Goal: Task Accomplishment & Management: Manage account settings

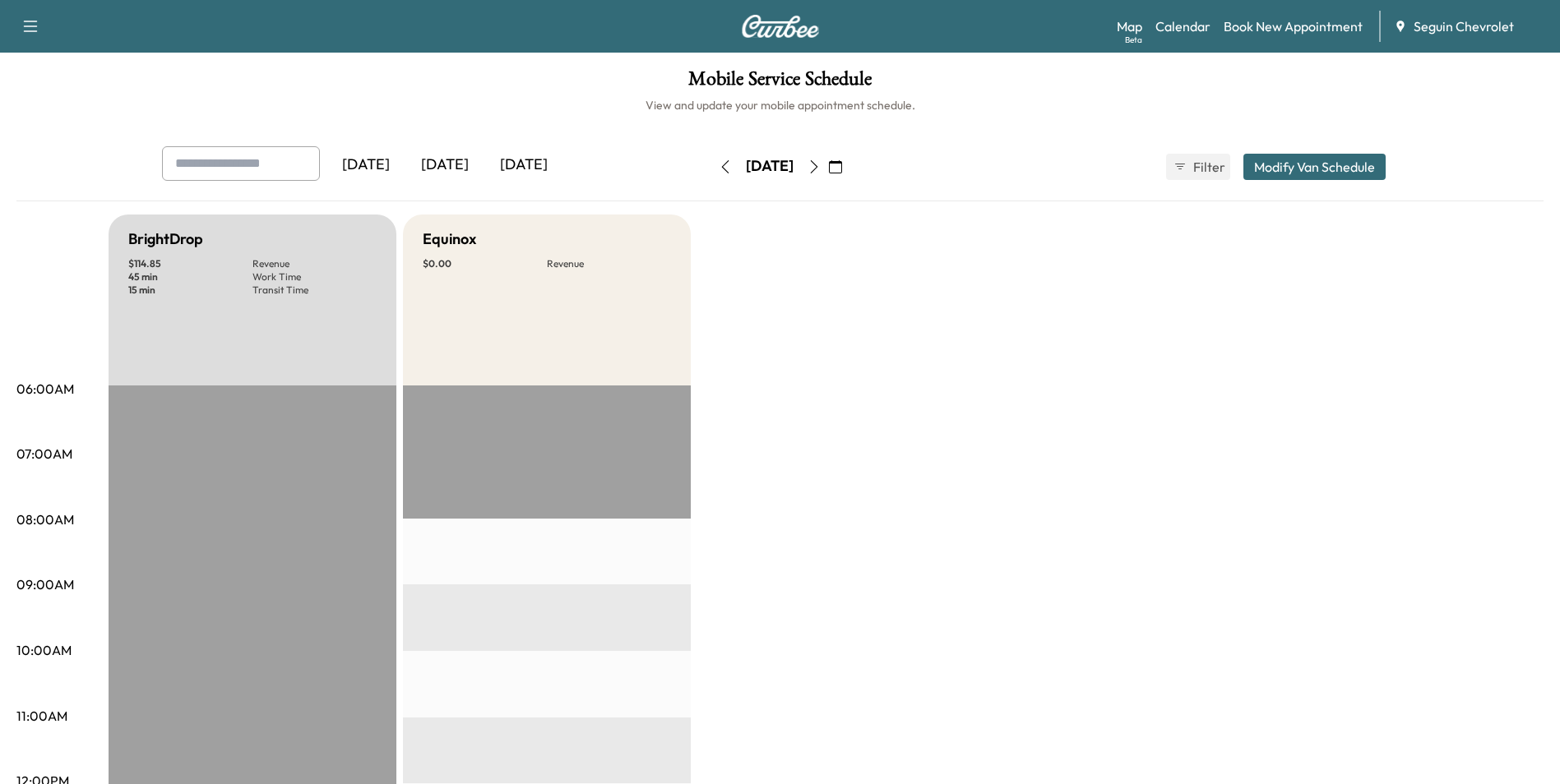
click at [460, 169] on div "[DATE]" at bounding box center [445, 165] width 79 height 38
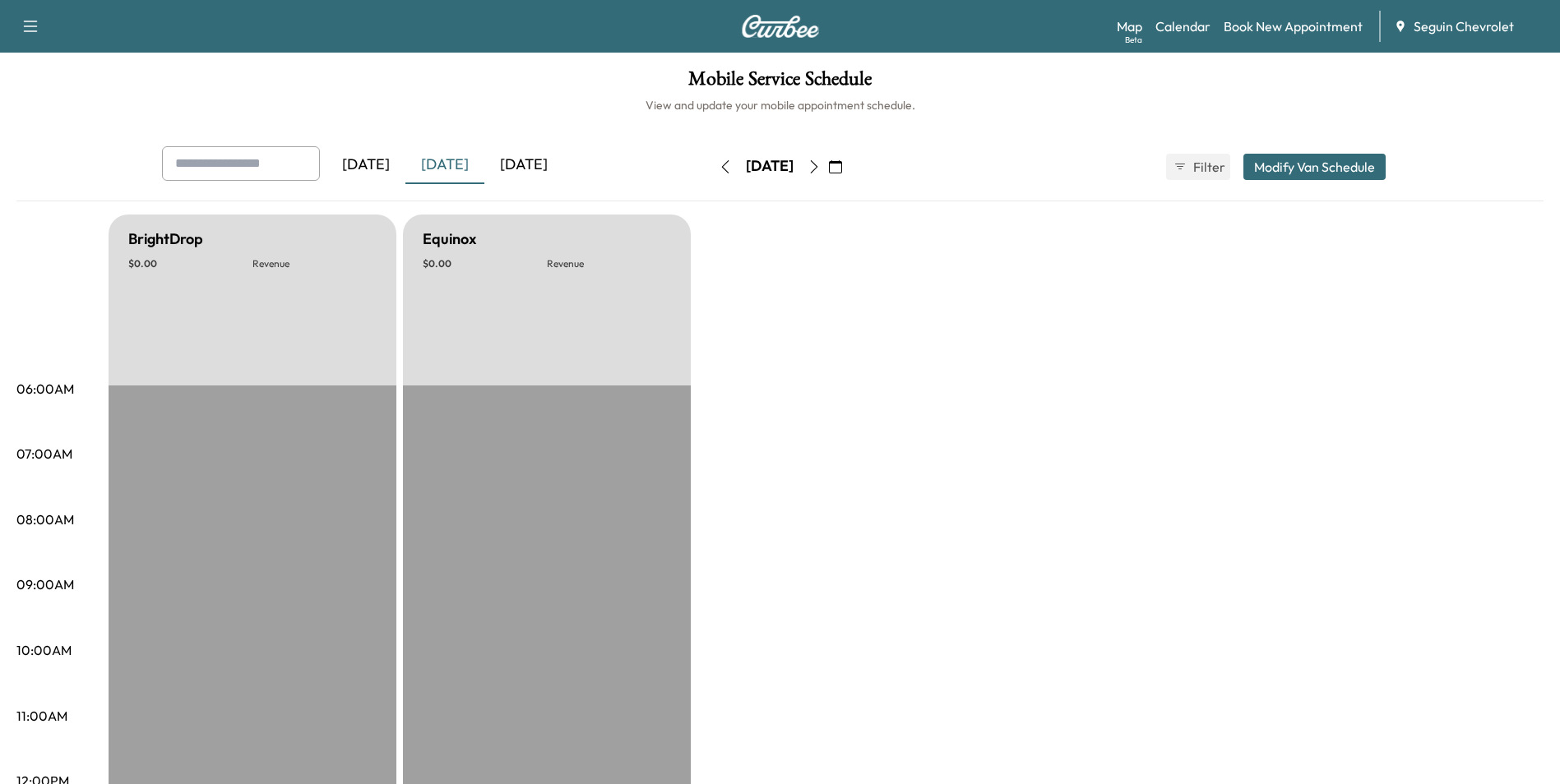
click at [517, 169] on div "[DATE]" at bounding box center [523, 165] width 79 height 38
click at [820, 166] on icon "button" at bounding box center [813, 166] width 13 height 13
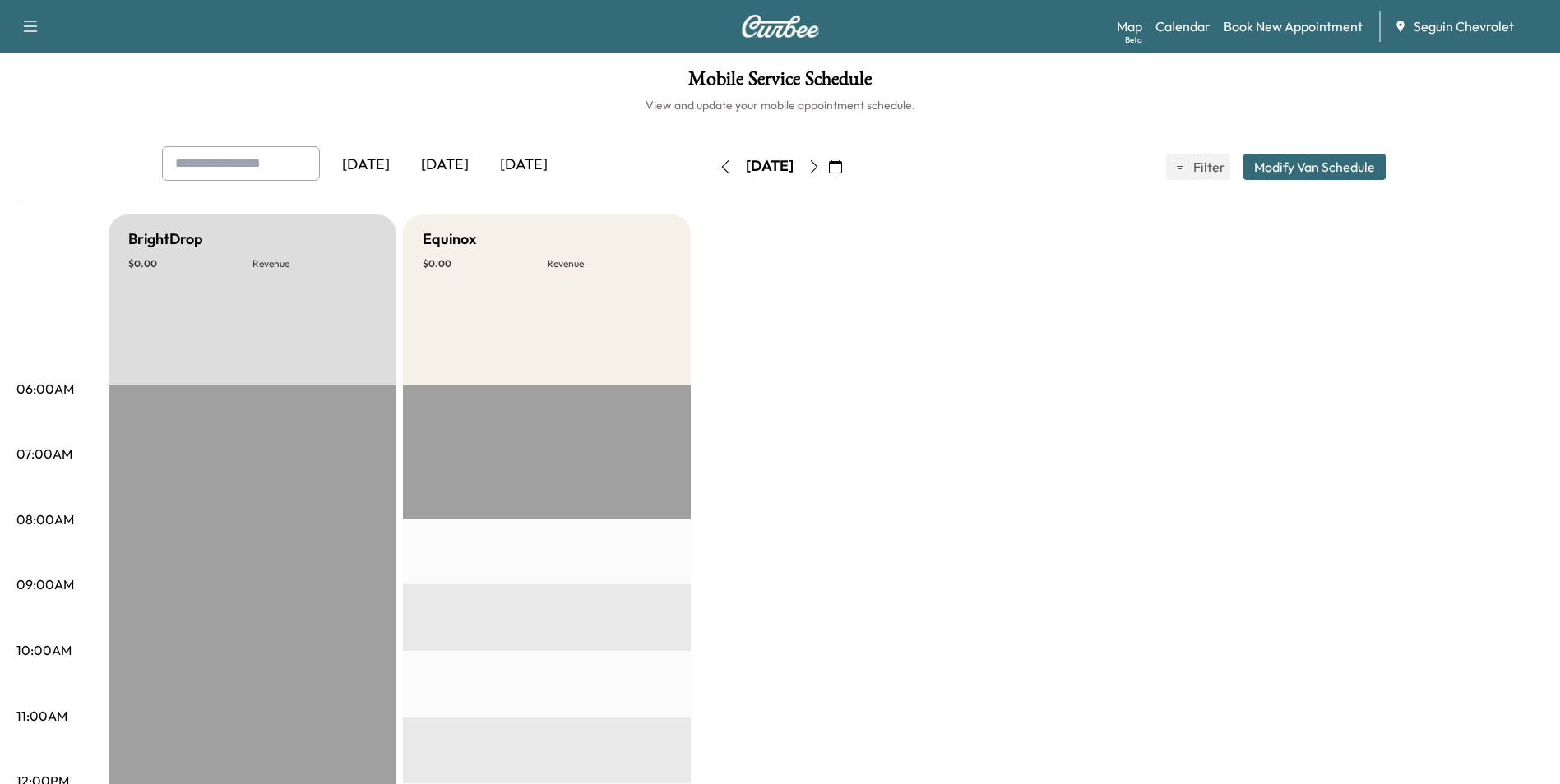
click at [820, 171] on icon "button" at bounding box center [813, 166] width 13 height 13
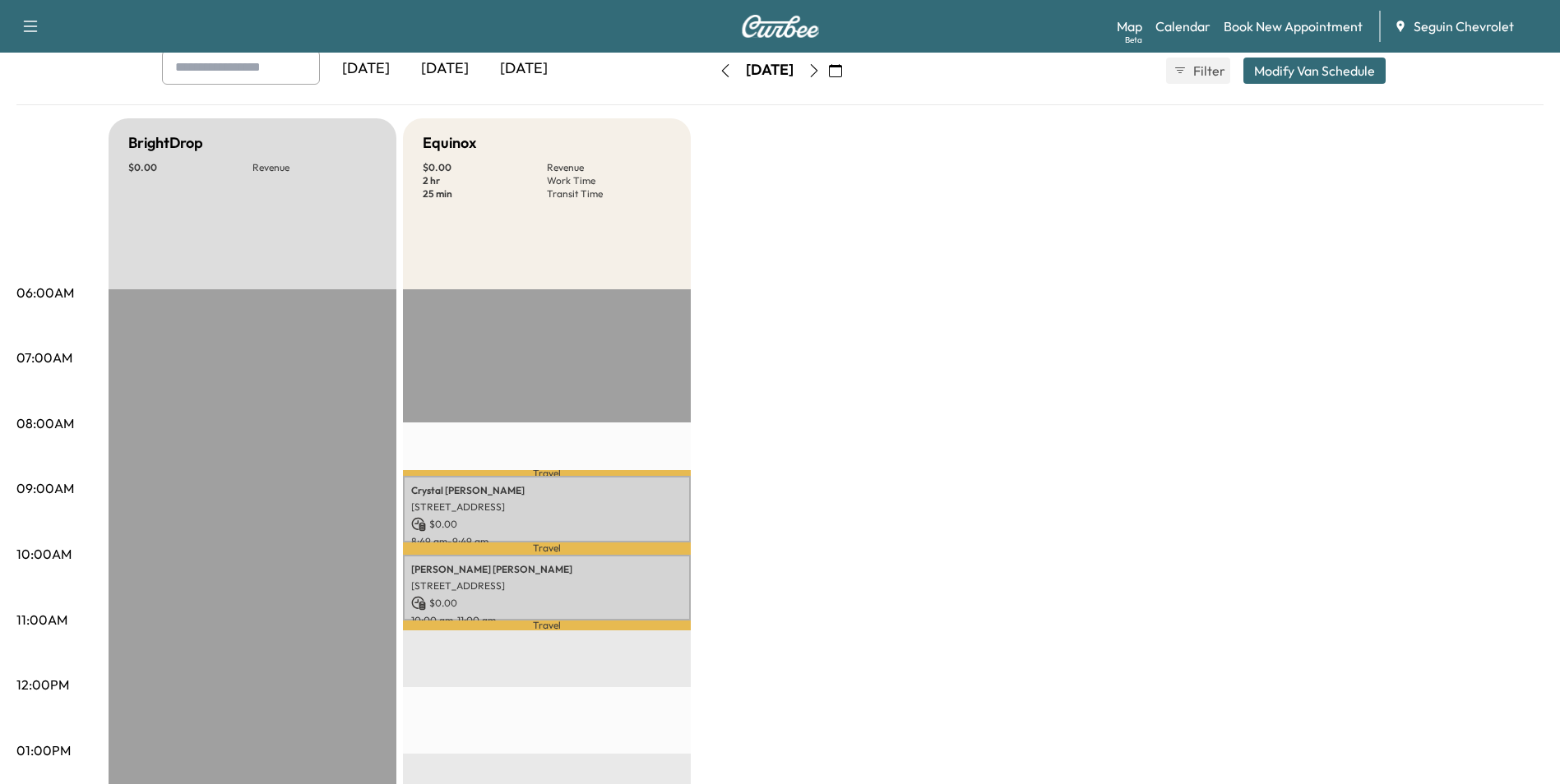
scroll to position [82, 0]
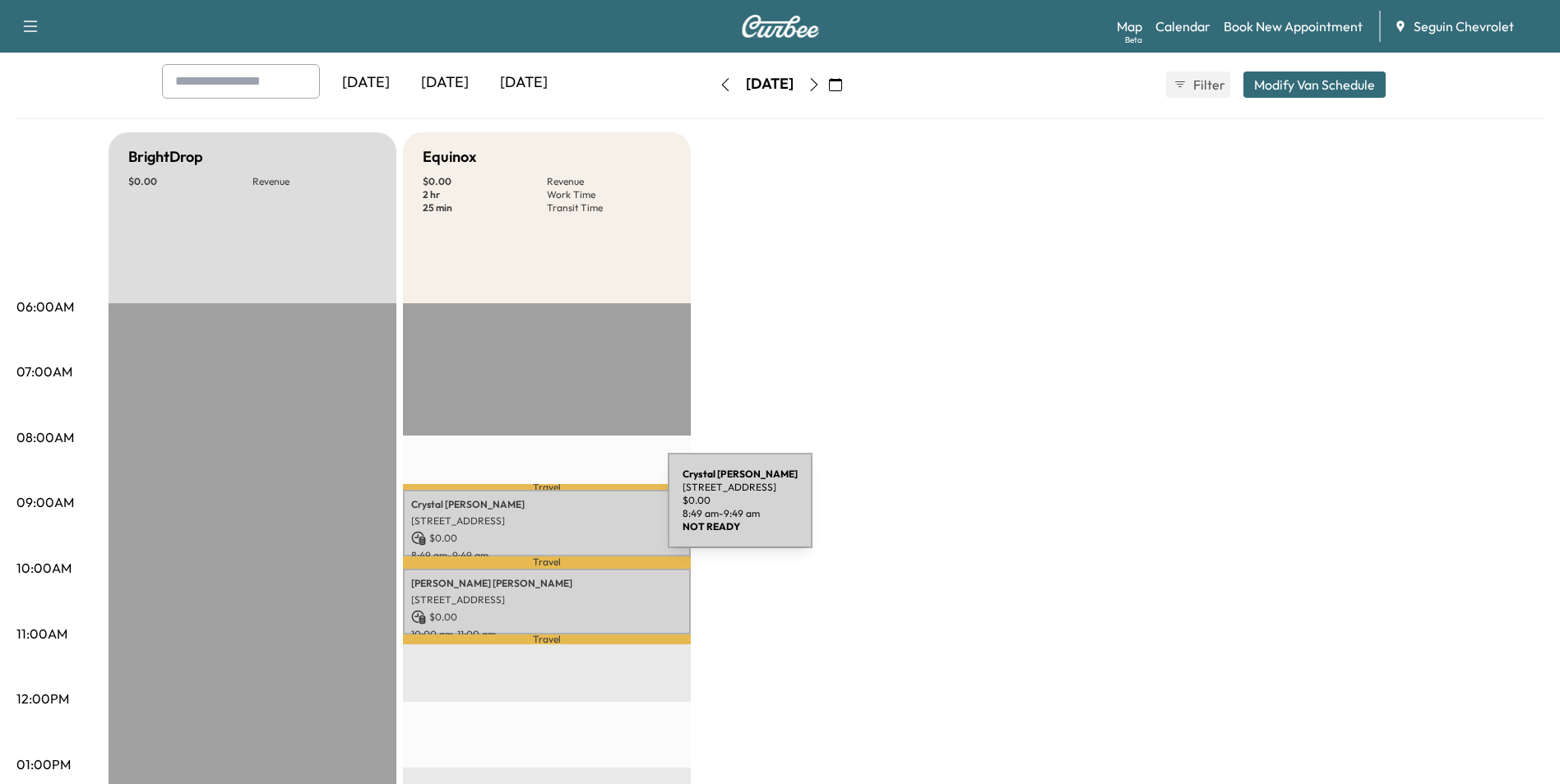
click at [544, 510] on div "[PERSON_NAME] [STREET_ADDRESS] $ 0.00 8:49 am - 9:49 am" at bounding box center [546, 523] width 288 height 67
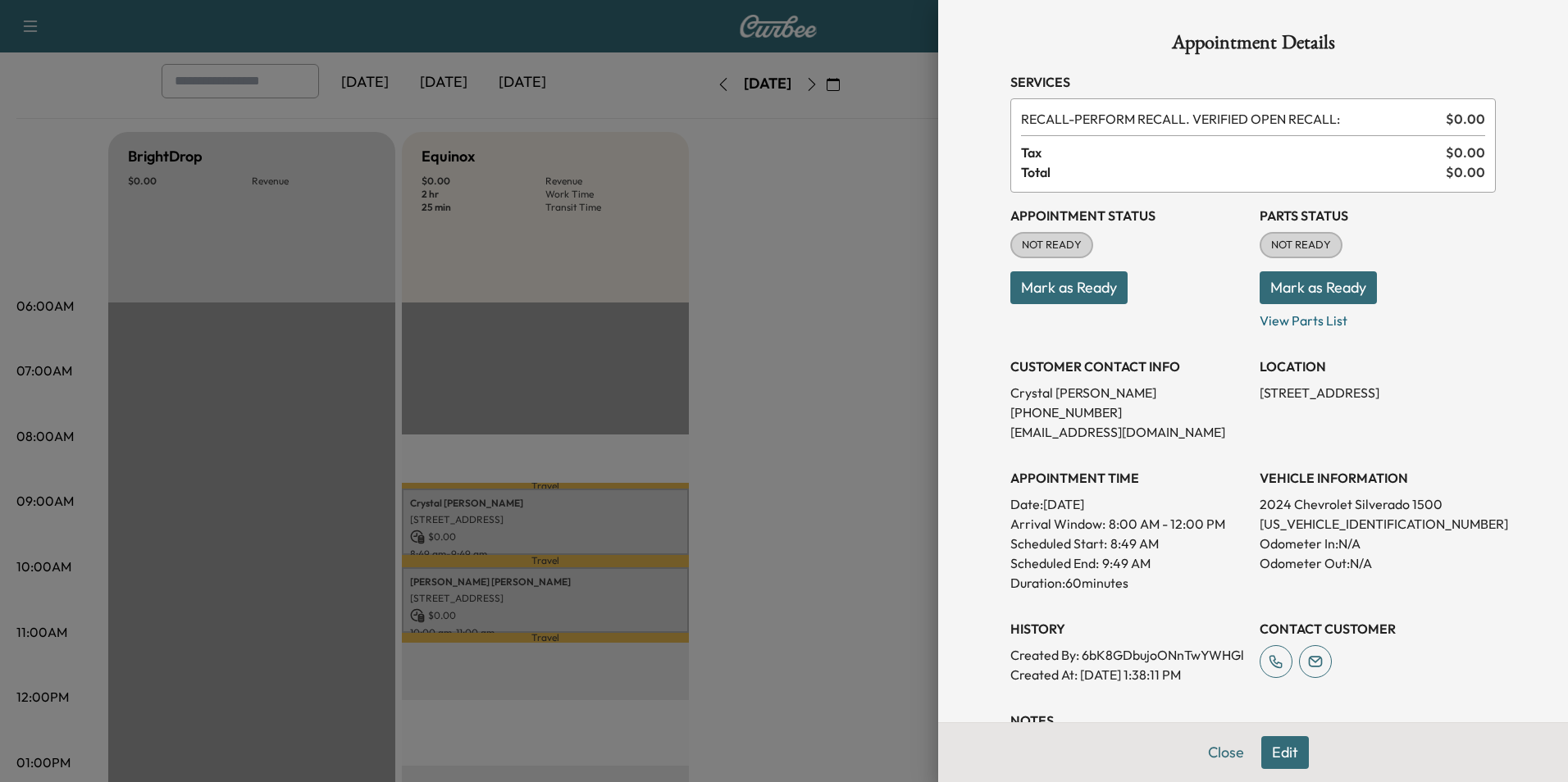
click at [750, 524] on div at bounding box center [784, 391] width 1568 height 782
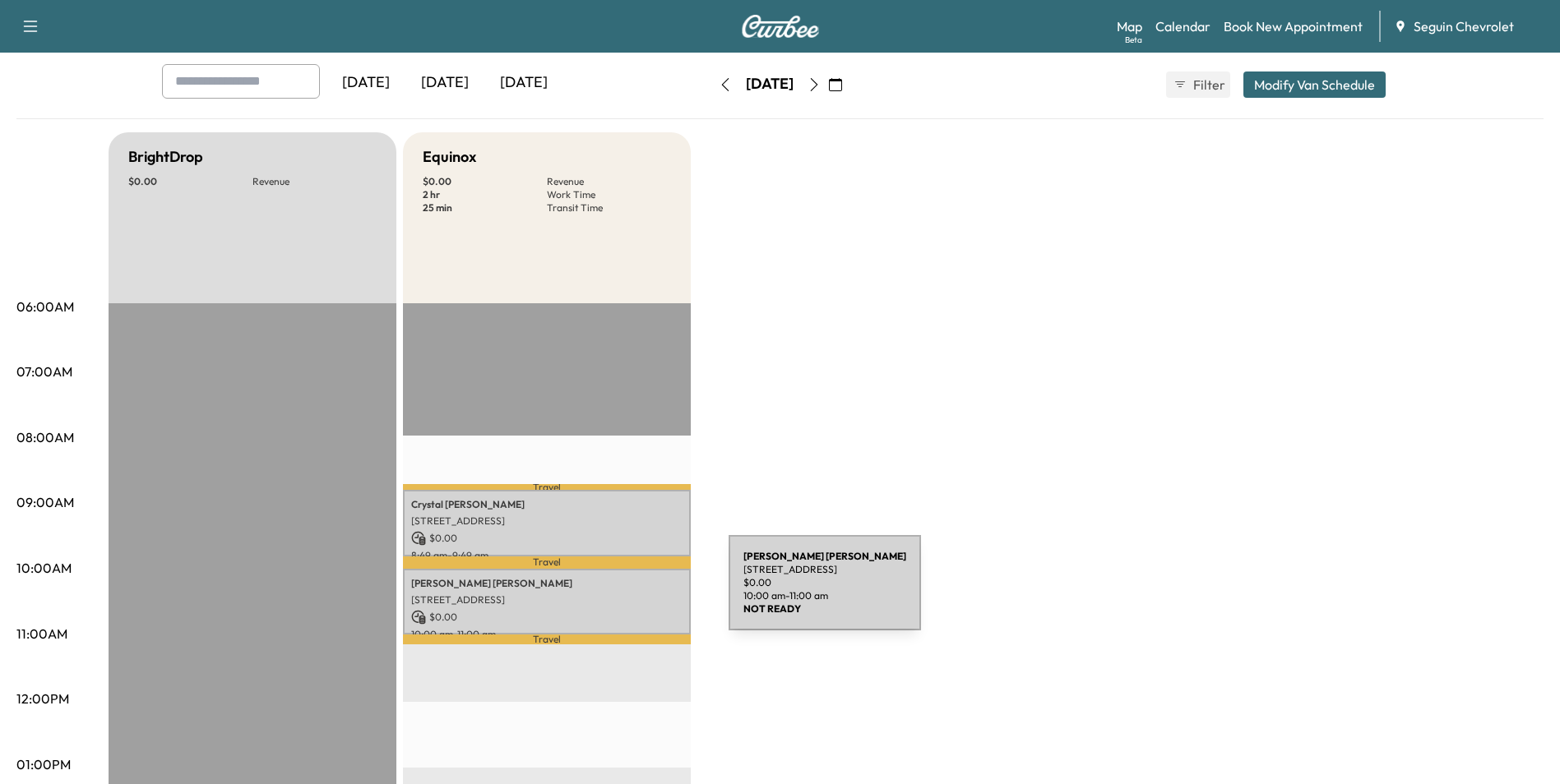
click at [605, 594] on p "[STREET_ADDRESS]" at bounding box center [547, 600] width 271 height 13
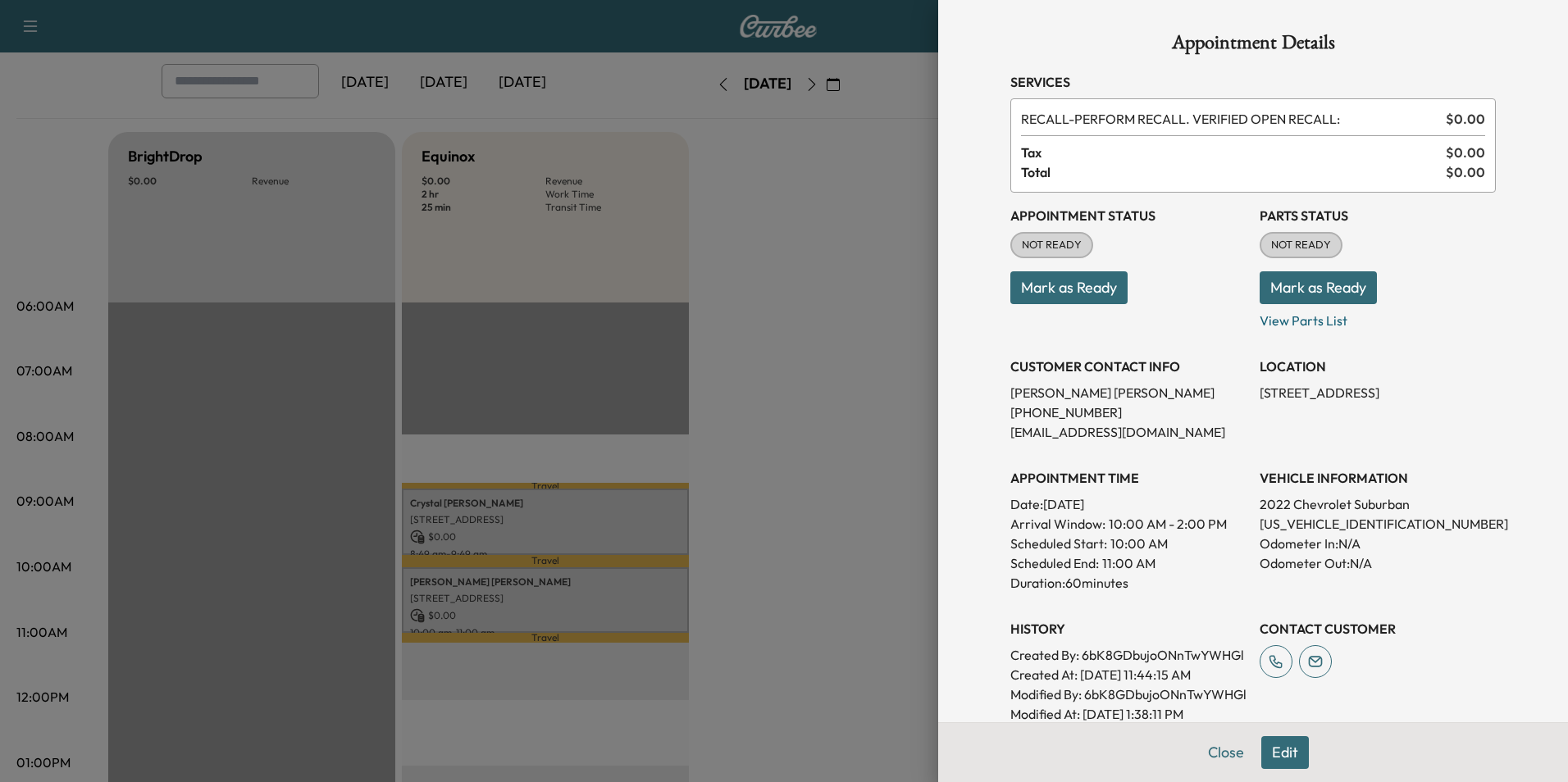
click at [794, 509] on div at bounding box center [784, 391] width 1568 height 782
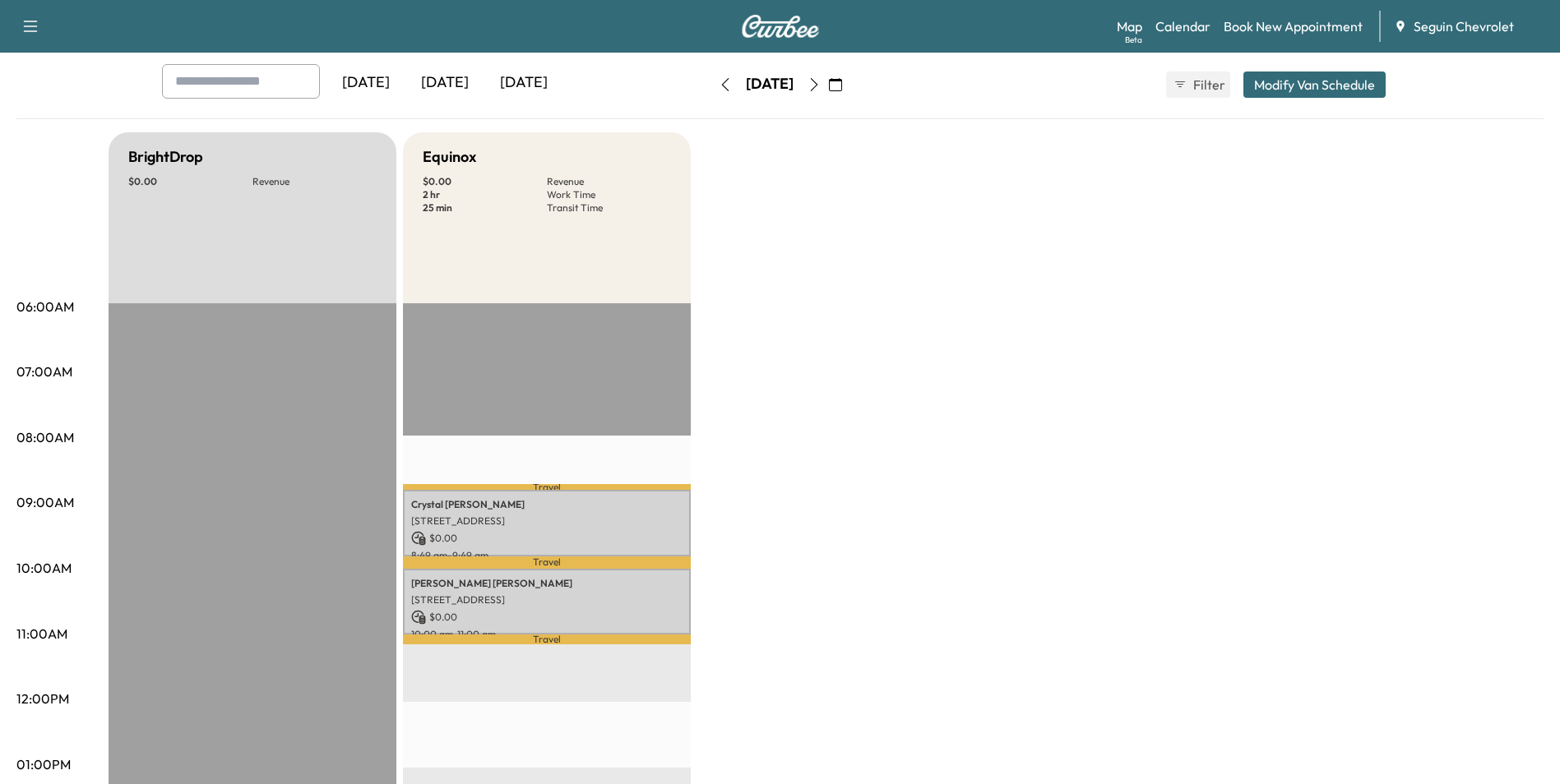
click at [818, 88] on icon "button" at bounding box center [813, 84] width 8 height 13
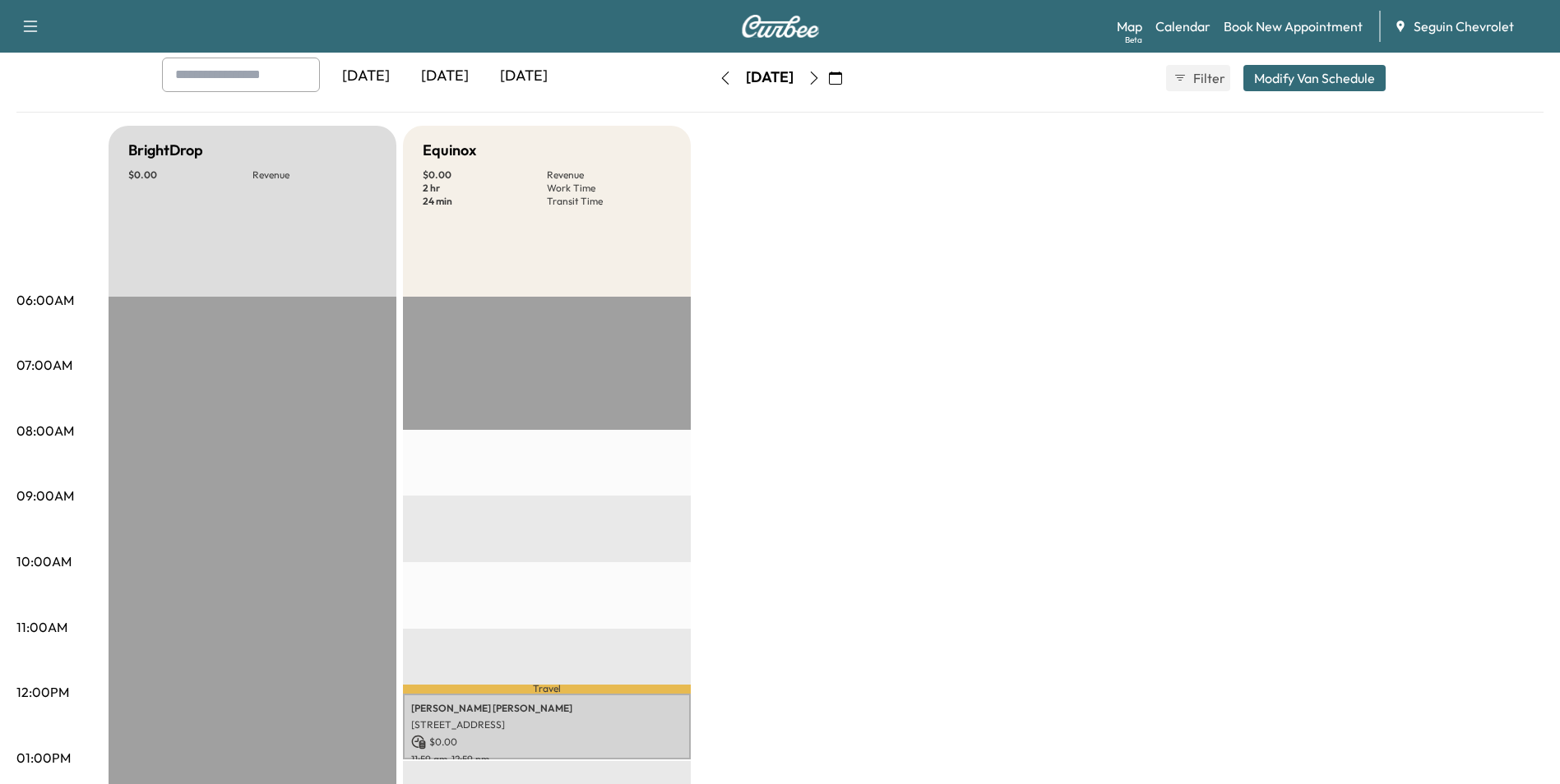
scroll to position [82, 0]
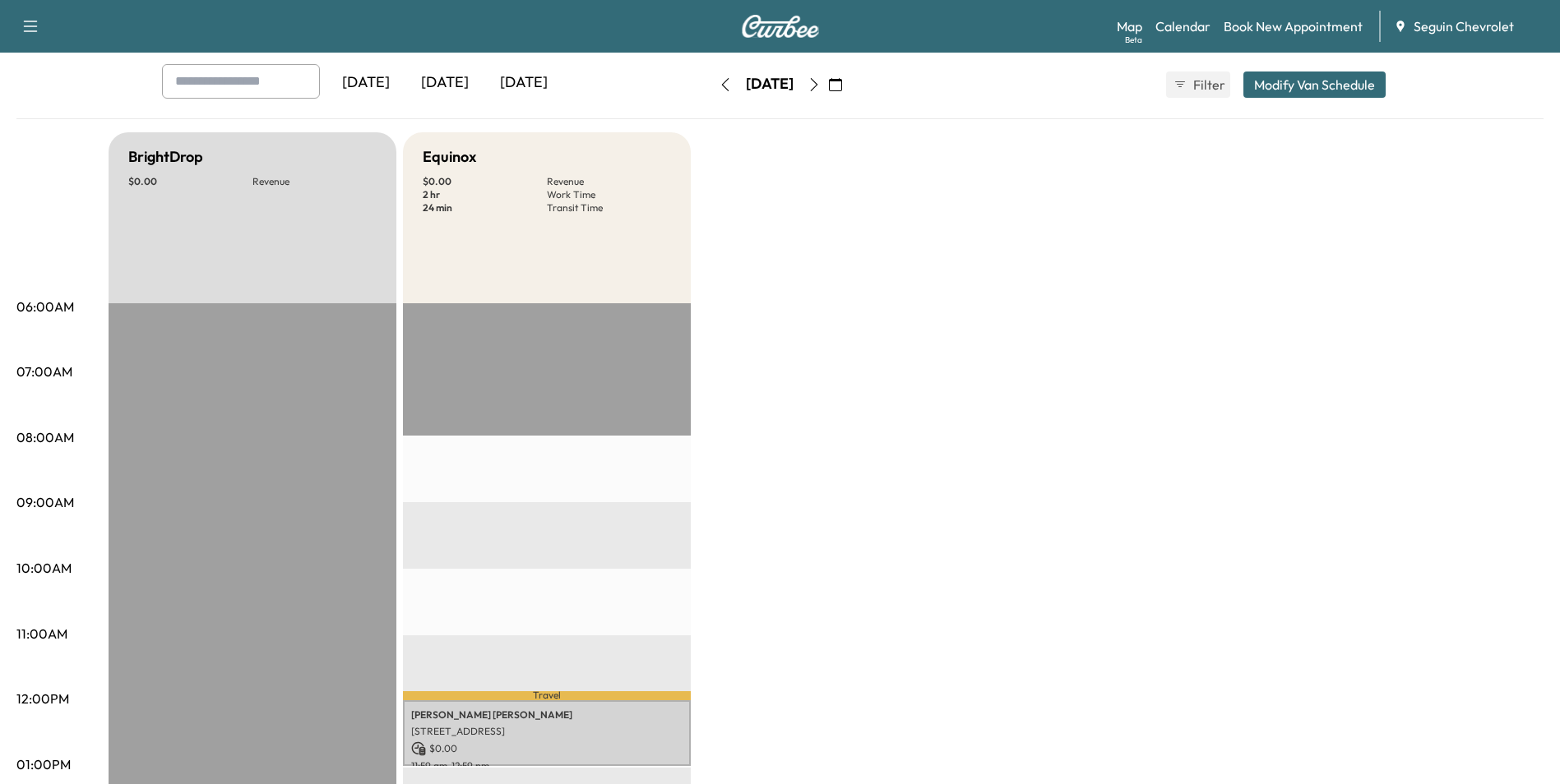
click at [820, 90] on icon "button" at bounding box center [813, 84] width 13 height 13
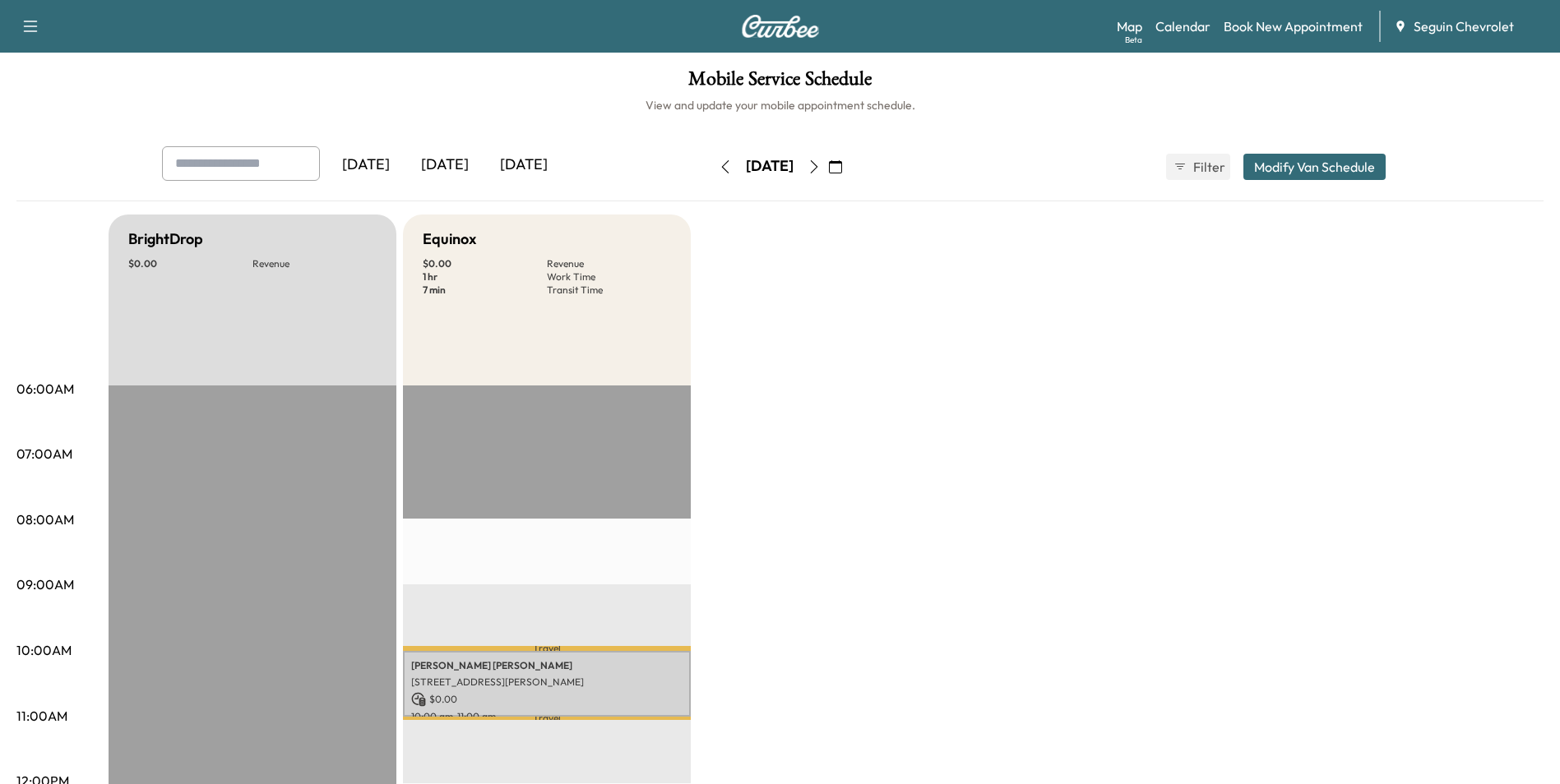
click at [818, 170] on icon "button" at bounding box center [813, 166] width 8 height 13
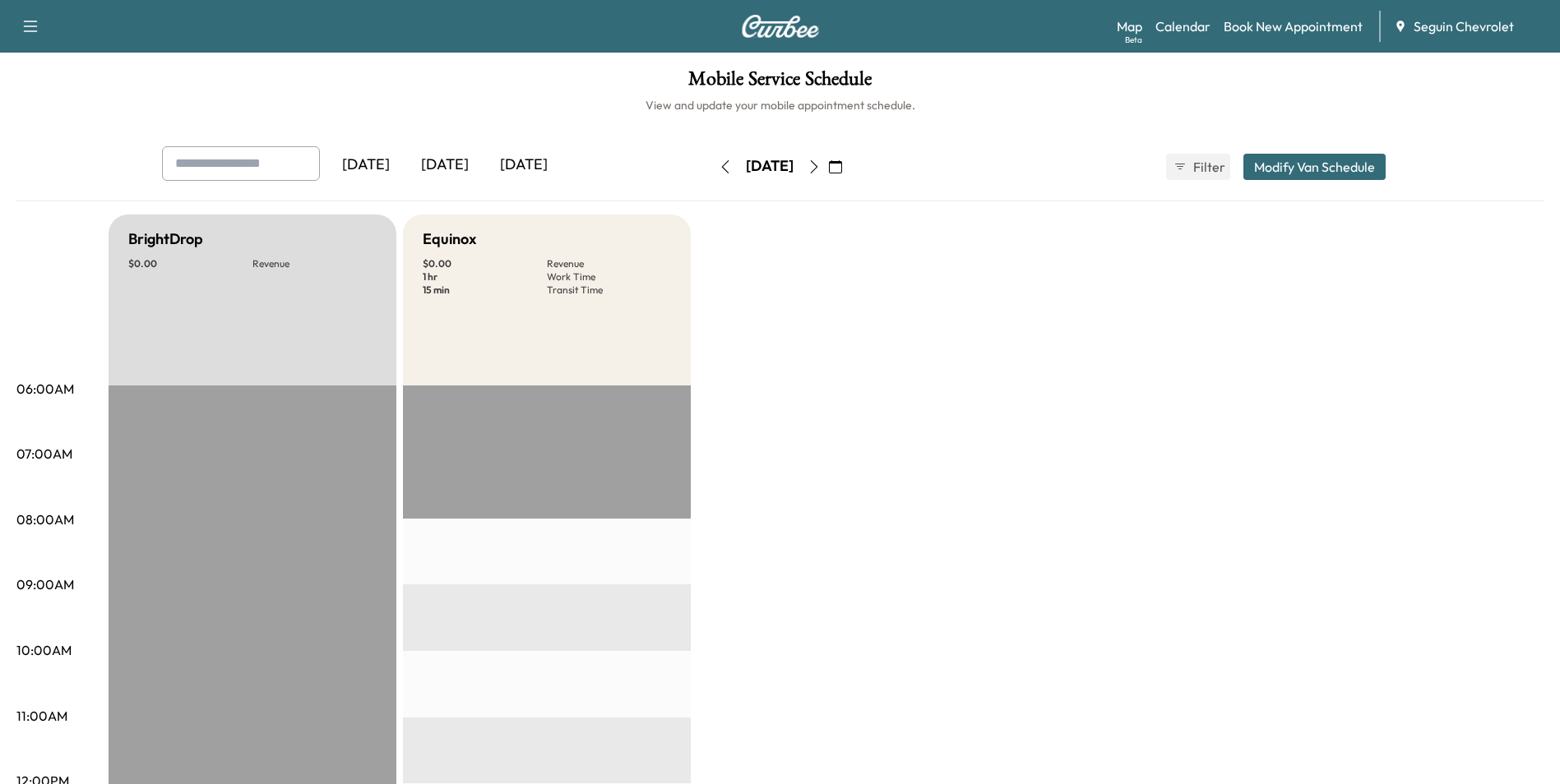
click at [820, 168] on icon "button" at bounding box center [813, 166] width 13 height 13
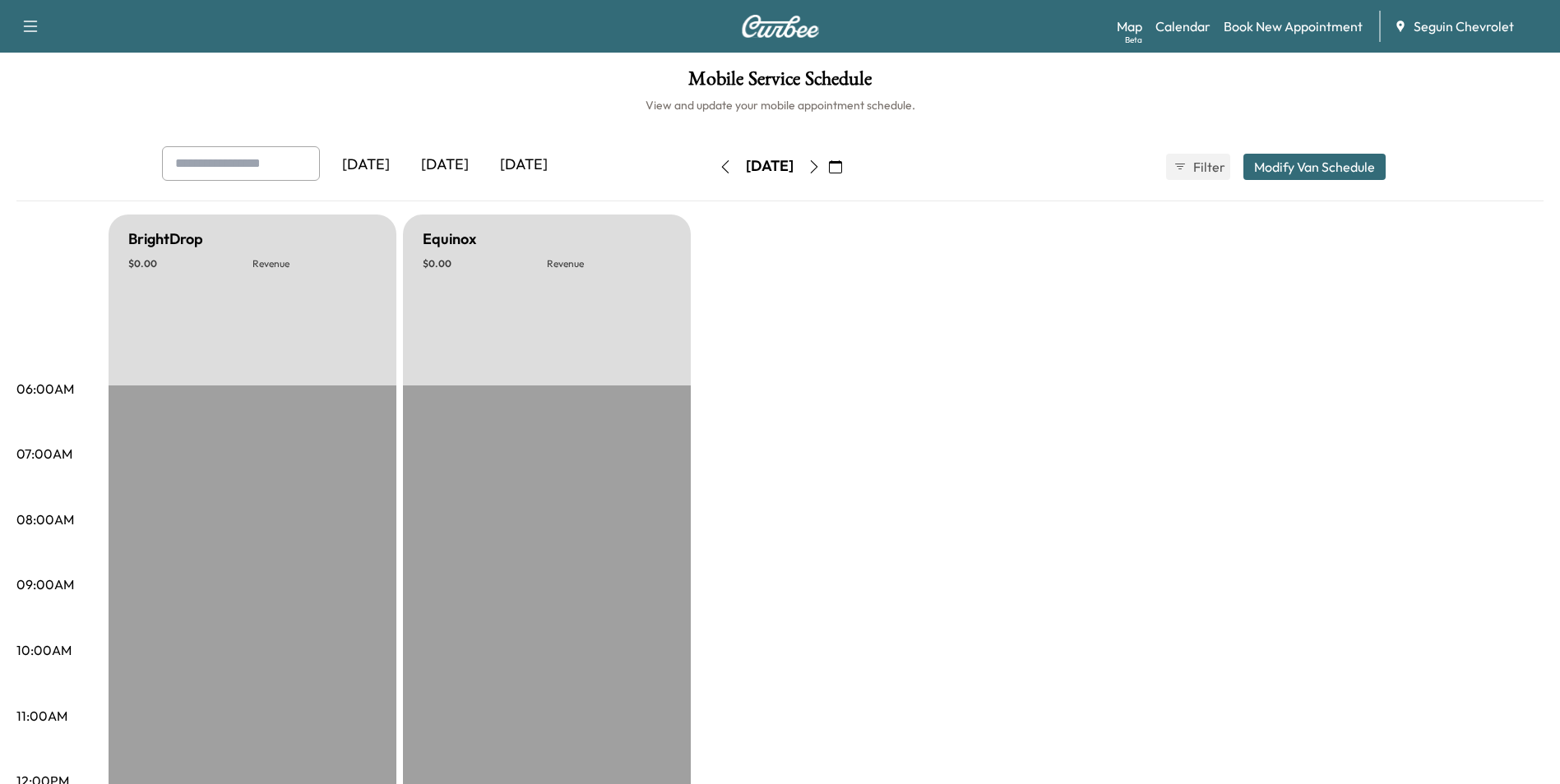
click at [828, 168] on button "button" at bounding box center [813, 166] width 28 height 26
click at [820, 168] on icon "button" at bounding box center [813, 166] width 13 height 13
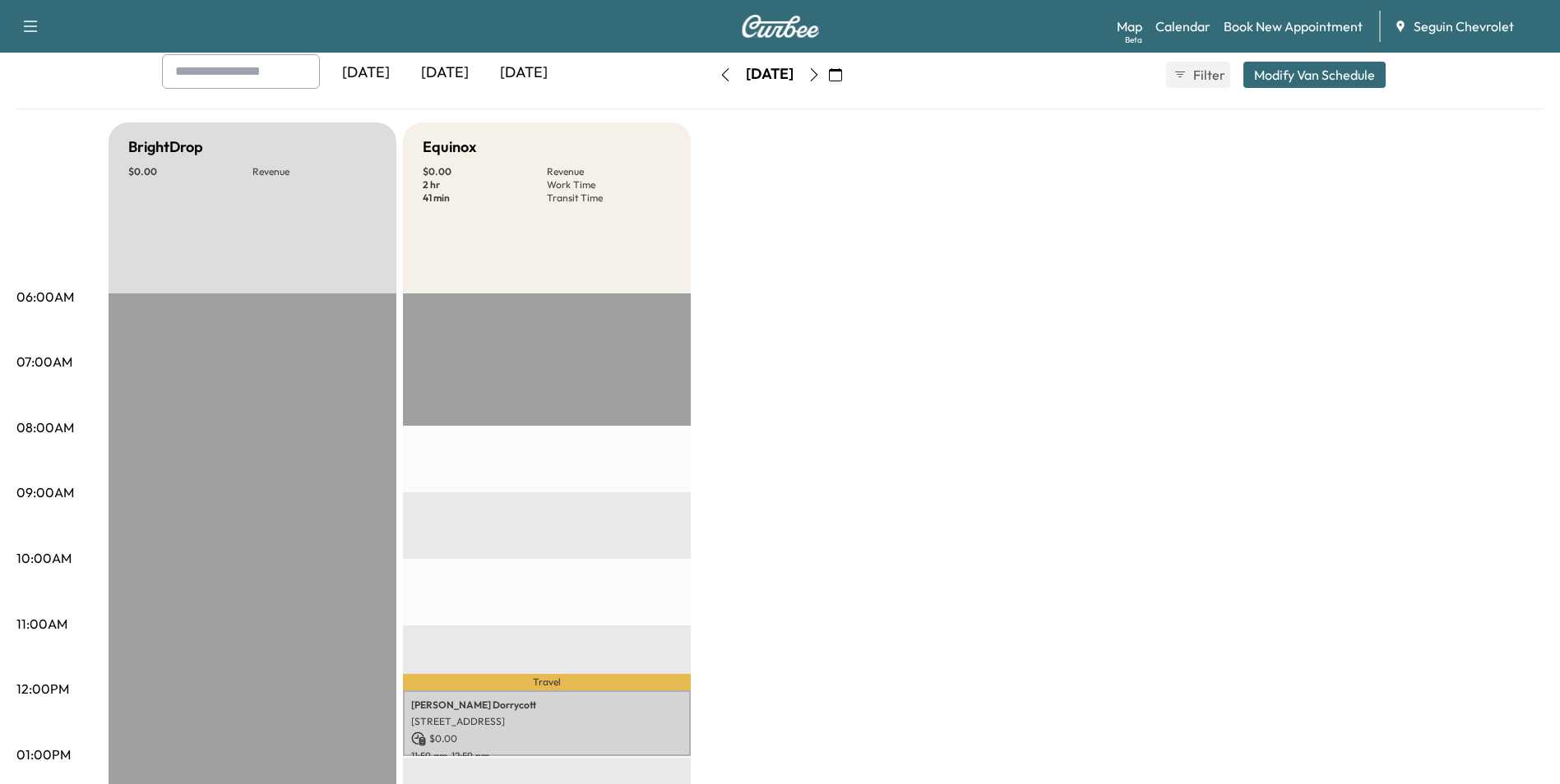
scroll to position [82, 0]
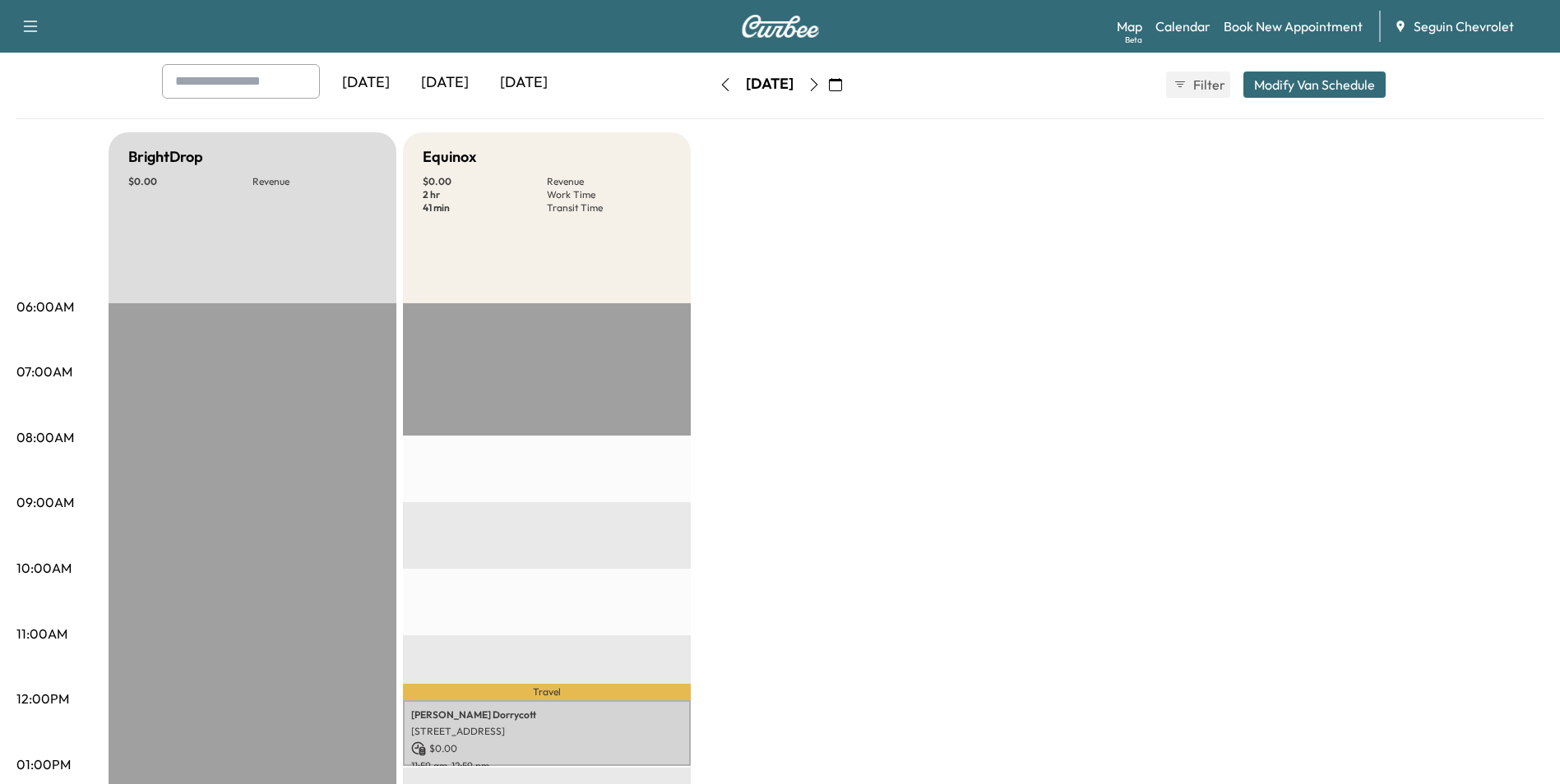
click at [818, 78] on icon "button" at bounding box center [813, 84] width 8 height 13
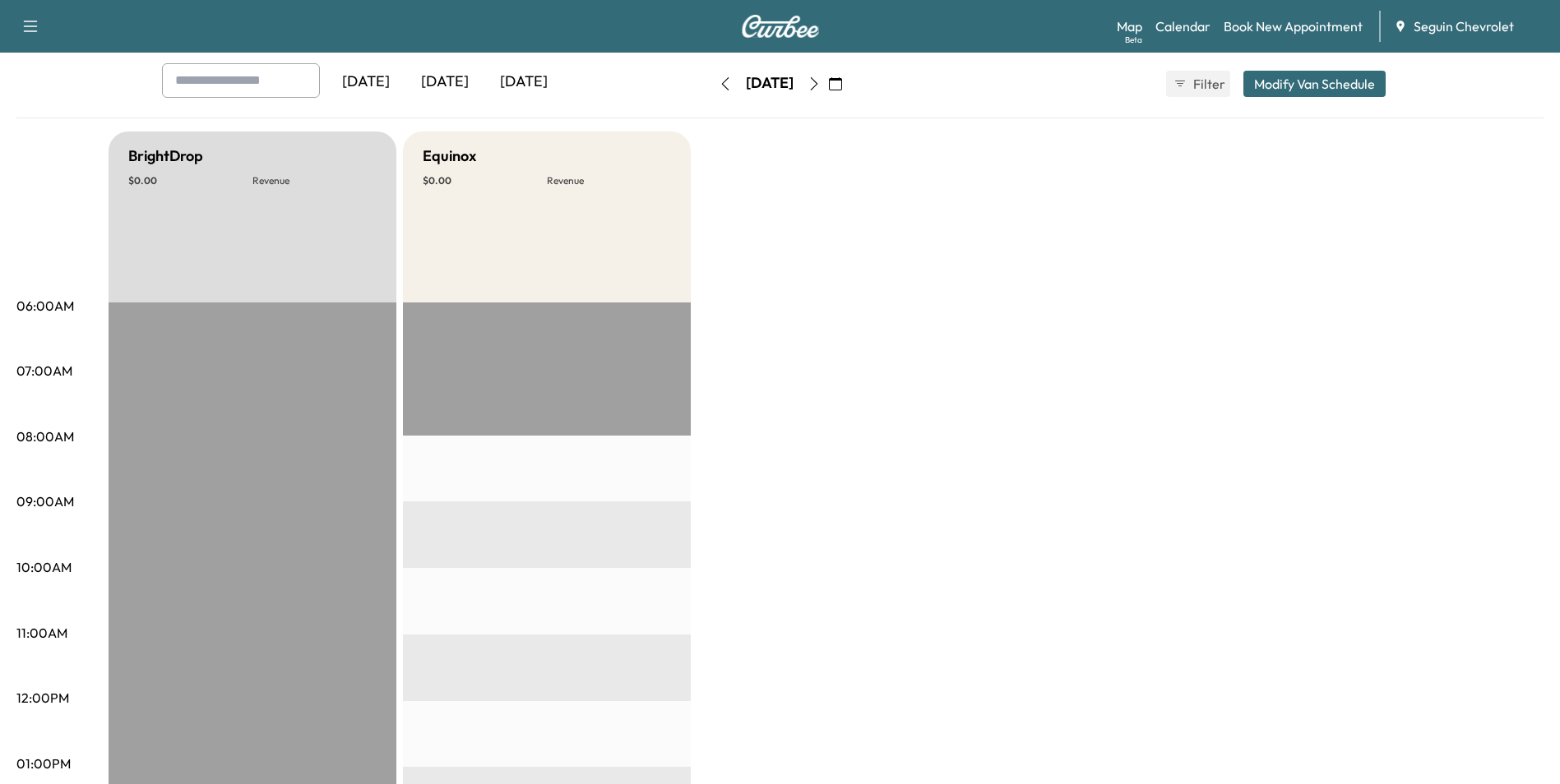
scroll to position [82, 0]
click at [820, 84] on icon "button" at bounding box center [813, 84] width 13 height 13
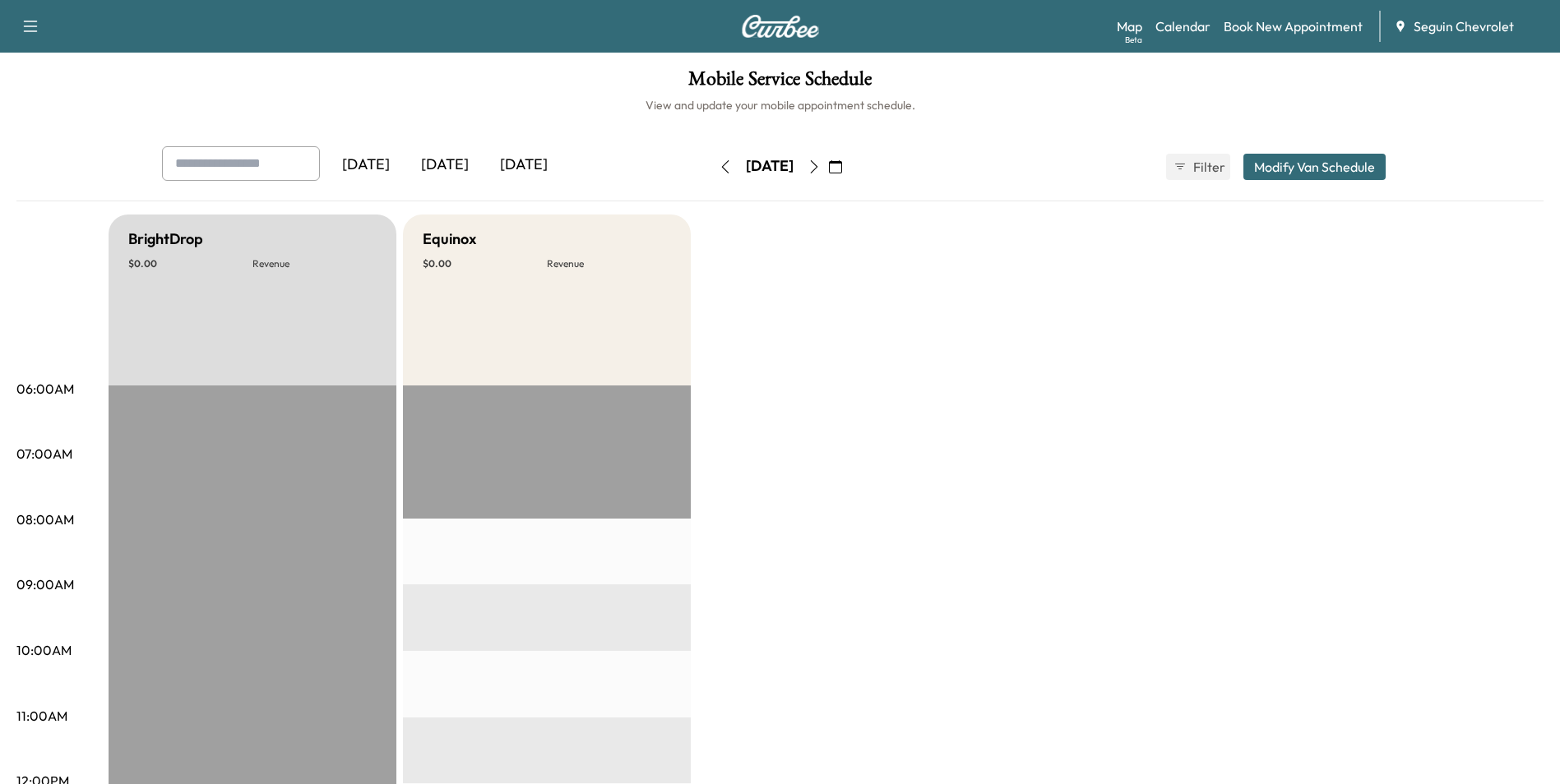
click at [818, 165] on icon "button" at bounding box center [813, 166] width 8 height 13
click at [820, 171] on icon "button" at bounding box center [813, 166] width 13 height 13
click at [946, 783] on html "Support Log Out Map Beta Calendar Book New Appointment Seguin Chevrolet Mobile …" at bounding box center [780, 392] width 1560 height 784
